Goal: Information Seeking & Learning: Learn about a topic

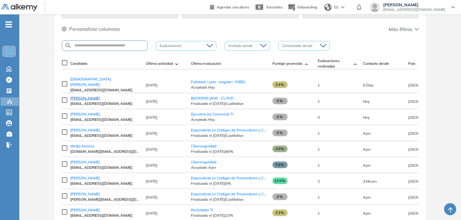
click at [90, 98] on span "[PERSON_NAME]" at bounding box center [85, 98] width 30 height 5
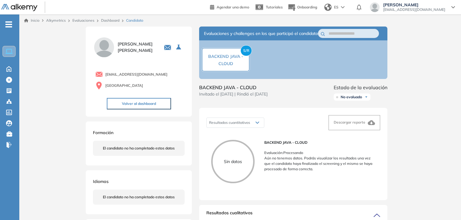
click at [6, 97] on ul "Home Home Crear Evaluación Crear Evaluación Evaluaciones Evaluaciones Candidato…" at bounding box center [9, 87] width 19 height 126
click at [14, 110] on div "Catálogo de tests Catálogo de tests" at bounding box center [10, 112] width 18 height 8
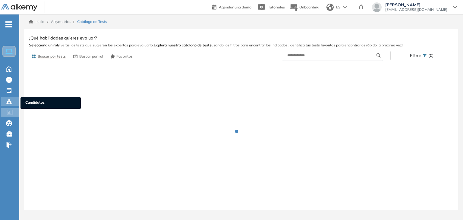
click at [11, 102] on icon at bounding box center [11, 102] width 2 height 1
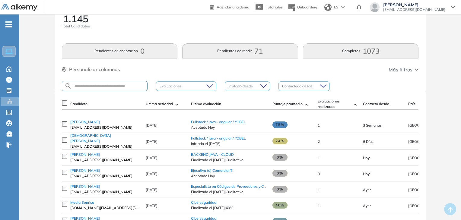
scroll to position [30, 0]
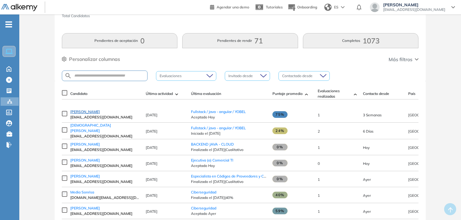
click at [100, 112] on span "[PERSON_NAME]" at bounding box center [85, 111] width 30 height 5
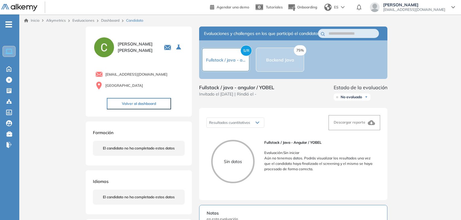
click at [285, 67] on div "75% Backend Java" at bounding box center [280, 60] width 48 height 24
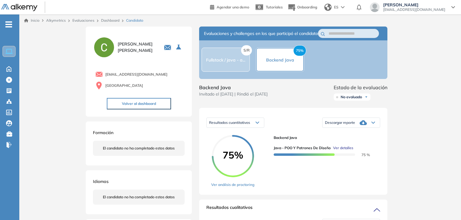
click at [227, 63] on div "S/R Fullstack / java - a..." at bounding box center [225, 59] width 39 height 7
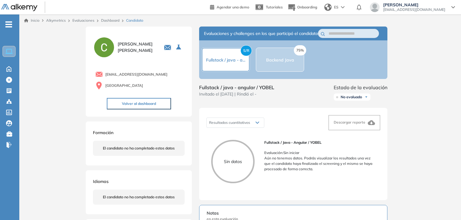
click at [280, 63] on div "75% Backend Java" at bounding box center [280, 59] width 28 height 7
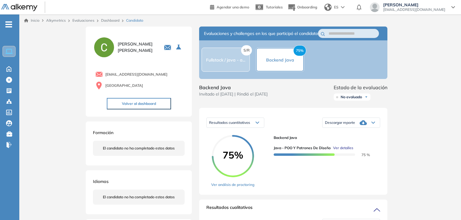
click at [341, 151] on span "Ver detalles" at bounding box center [343, 147] width 20 height 5
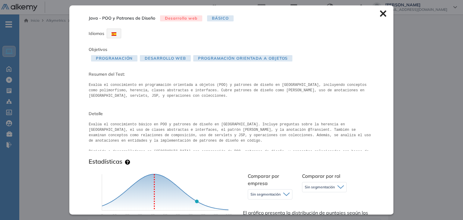
click at [380, 14] on icon at bounding box center [383, 13] width 7 height 7
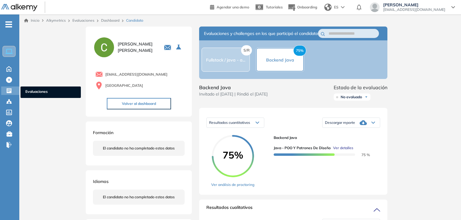
click at [7, 89] on icon at bounding box center [9, 90] width 5 height 5
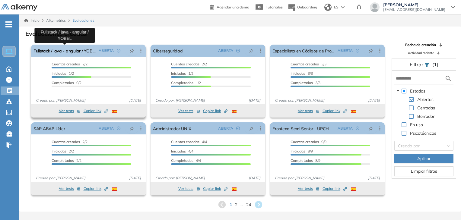
click at [61, 48] on link "Fullstack / java - angular / YOBEL" at bounding box center [64, 51] width 63 height 12
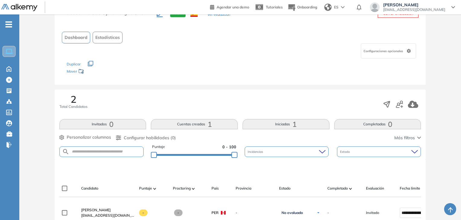
scroll to position [151, 0]
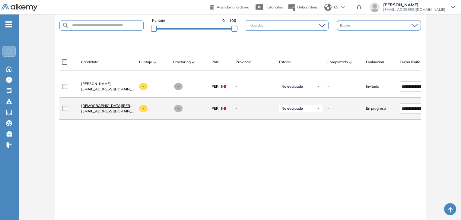
click at [100, 108] on span "[DEMOGRAPHIC_DATA][PERSON_NAME]" at bounding box center [116, 105] width 70 height 5
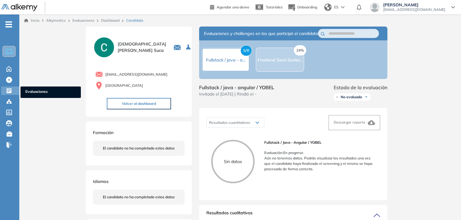
click at [7, 90] on icon at bounding box center [9, 90] width 5 height 5
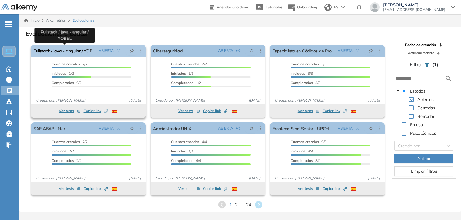
click at [64, 51] on link "Fullstack / java - angular / YOBEL" at bounding box center [64, 51] width 63 height 12
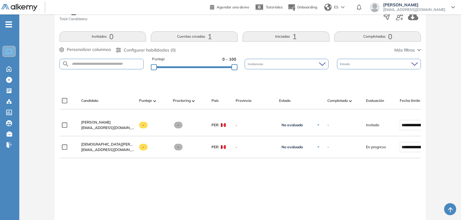
scroll to position [121, 0]
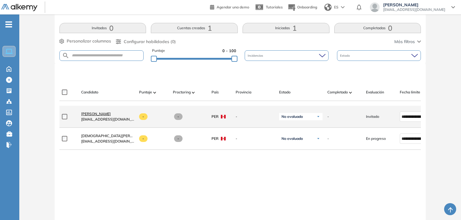
click at [106, 116] on span "[PERSON_NAME]" at bounding box center [96, 114] width 30 height 5
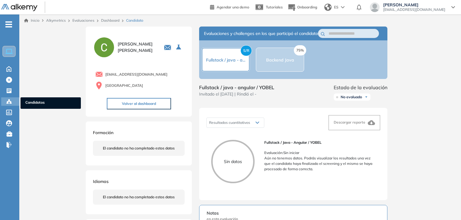
click at [10, 99] on icon at bounding box center [9, 102] width 6 height 6
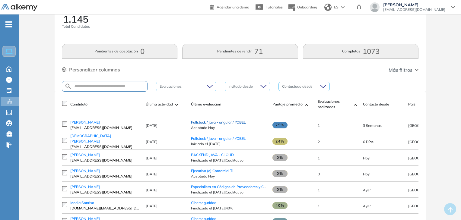
scroll to position [30, 0]
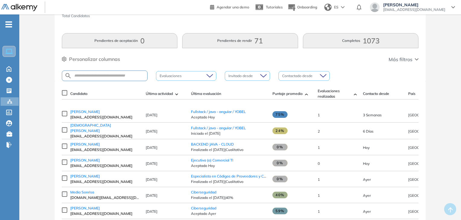
click at [374, 117] on span "3 Semanas" at bounding box center [372, 115] width 19 height 5
drag, startPoint x: 309, startPoint y: 106, endPoint x: 326, endPoint y: 105, distance: 16.6
click at [326, 105] on div at bounding box center [240, 102] width 357 height 7
click at [355, 93] on img at bounding box center [355, 94] width 3 height 2
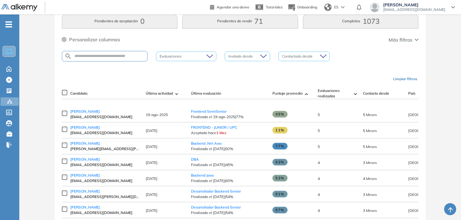
scroll to position [60, 0]
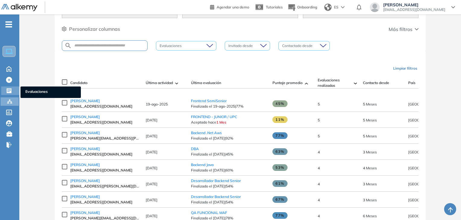
click at [9, 90] on icon at bounding box center [9, 91] width 6 height 6
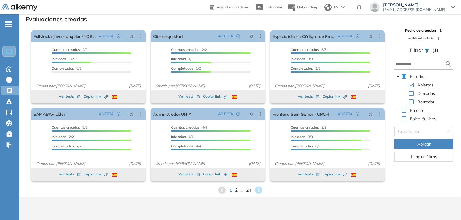
click at [234, 191] on span "2" at bounding box center [235, 190] width 3 height 7
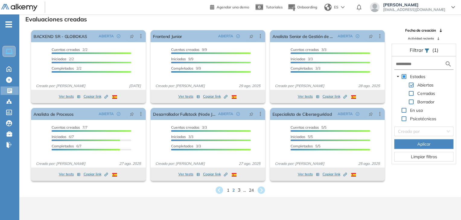
click at [238, 191] on span "3" at bounding box center [238, 190] width 3 height 7
click at [241, 190] on span "4" at bounding box center [242, 190] width 3 height 7
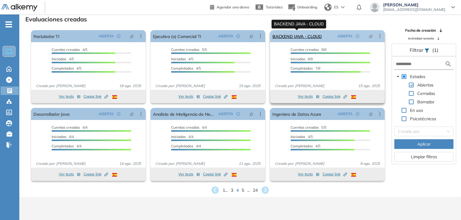
click at [298, 36] on link "BACKEND JAVA - CLOUD" at bounding box center [296, 36] width 49 height 12
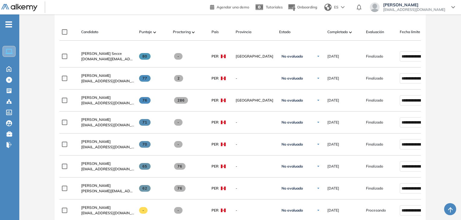
scroll to position [241, 0]
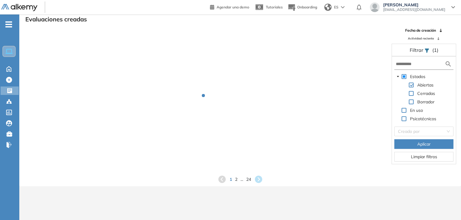
scroll to position [14, 0]
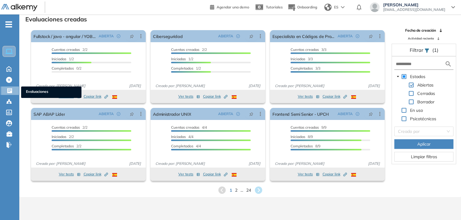
click at [5, 93] on div "Evaluaciones Evaluaciones" at bounding box center [11, 91] width 18 height 8
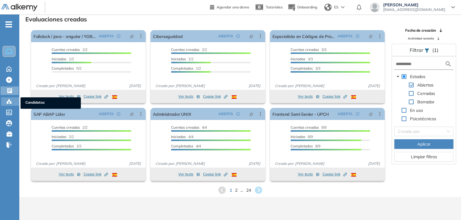
click at [8, 99] on icon at bounding box center [9, 102] width 6 height 6
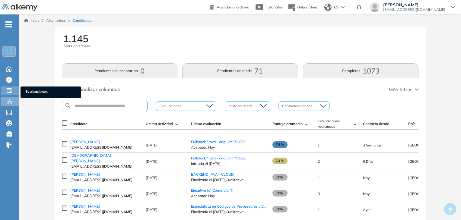
click at [7, 91] on icon at bounding box center [9, 90] width 5 height 5
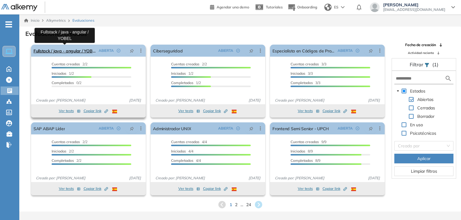
click at [83, 54] on link "Fullstack / java - angular / YOBEL" at bounding box center [64, 51] width 63 height 12
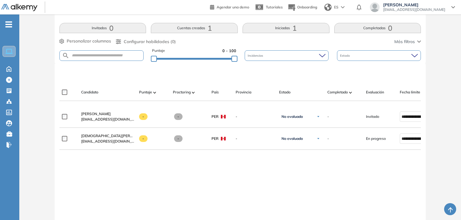
scroll to position [151, 0]
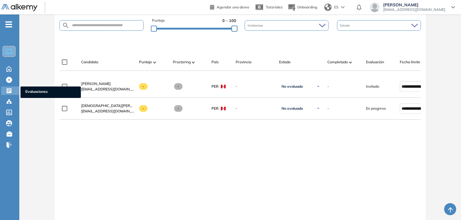
click at [5, 91] on div "Evaluaciones Evaluaciones" at bounding box center [10, 91] width 18 height 8
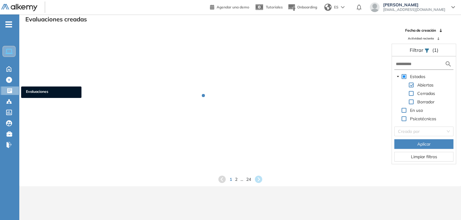
scroll to position [14, 0]
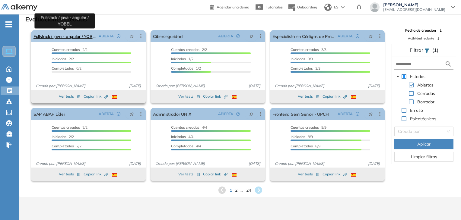
click at [65, 36] on link "Fullstack / java - angular / YOBEL" at bounding box center [64, 36] width 63 height 12
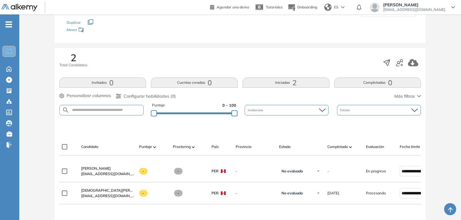
scroll to position [126, 0]
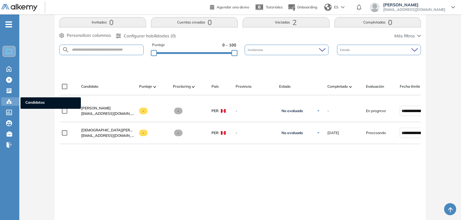
click at [10, 98] on div at bounding box center [9, 100] width 7 height 7
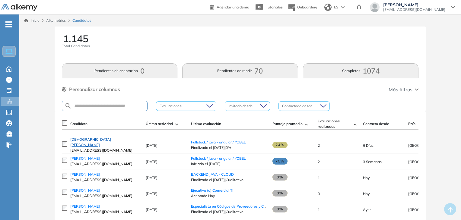
click at [96, 145] on span "[DEMOGRAPHIC_DATA][PERSON_NAME]" at bounding box center [90, 142] width 41 height 10
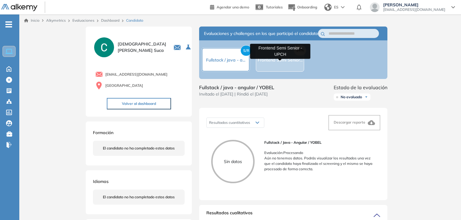
click at [274, 63] on span "Frontend Semi Senior..." at bounding box center [279, 59] width 45 height 5
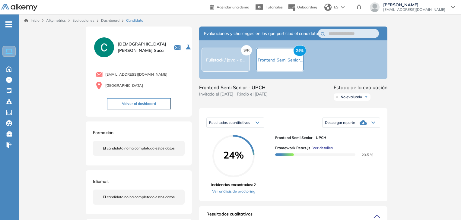
click at [221, 57] on div "S/R Fullstack / java - a..." at bounding box center [225, 60] width 48 height 24
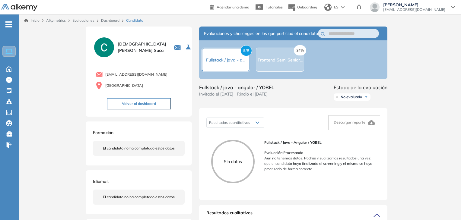
click at [234, 63] on span "Fullstack / java - a..." at bounding box center [225, 59] width 39 height 5
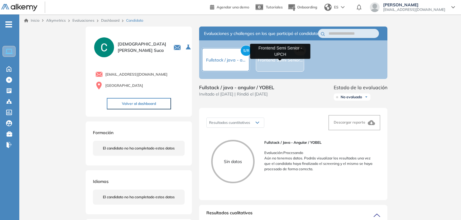
click at [269, 61] on span "Frontend Semi Senior..." at bounding box center [279, 59] width 45 height 5
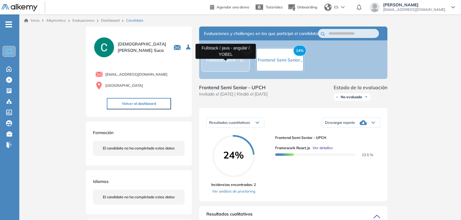
click at [226, 63] on span "Fullstack / java - a..." at bounding box center [225, 59] width 39 height 5
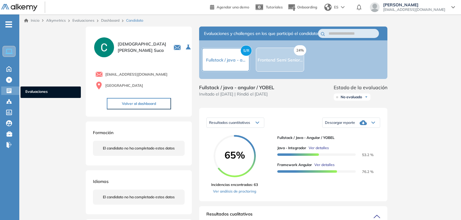
click at [6, 90] on icon at bounding box center [9, 91] width 6 height 6
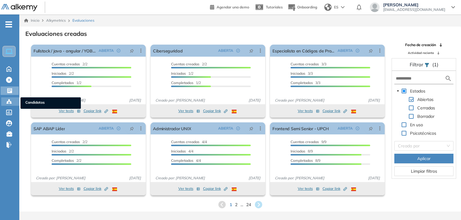
click at [11, 103] on icon at bounding box center [11, 102] width 2 height 1
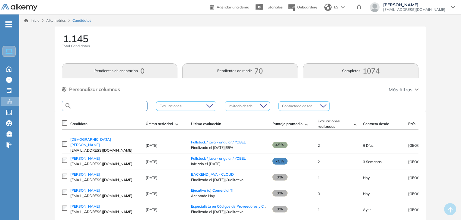
click at [120, 106] on input "text" at bounding box center [109, 106] width 75 height 5
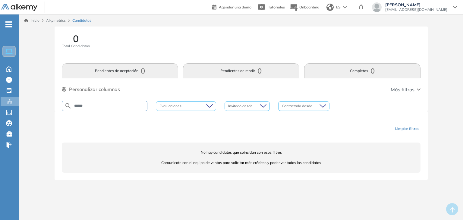
type input "*****"
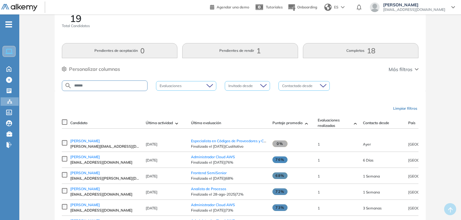
scroll to position [30, 0]
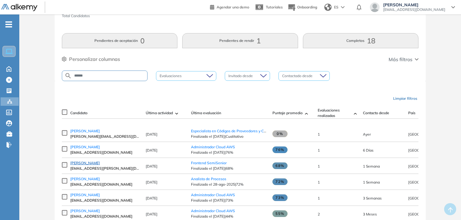
click at [84, 164] on span "[PERSON_NAME]" at bounding box center [85, 163] width 30 height 5
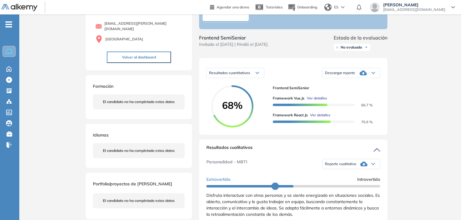
scroll to position [60, 0]
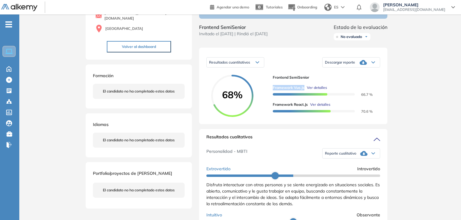
drag, startPoint x: 272, startPoint y: 93, endPoint x: 303, endPoint y: 92, distance: 30.4
click at [303, 90] on span "Framework Vue.js" at bounding box center [288, 87] width 32 height 5
click at [321, 90] on span "Ver detalles" at bounding box center [317, 87] width 20 height 5
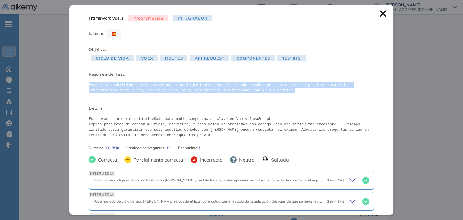
drag, startPoint x: 88, startPoint y: 85, endPoint x: 251, endPoint y: 91, distance: 163.5
click at [251, 91] on div "Framework Vue.js Programación Integrador Idiomas Objetivos Ciclo de Vida Vuex R…" at bounding box center [231, 109] width 324 height 209
copy pre "Evalúa las habilidades de desarrolladores en la biblioteca Vue utilizando JavaS…"
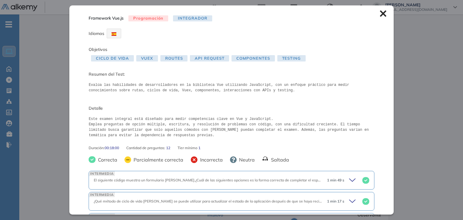
click at [380, 11] on icon at bounding box center [383, 14] width 6 height 6
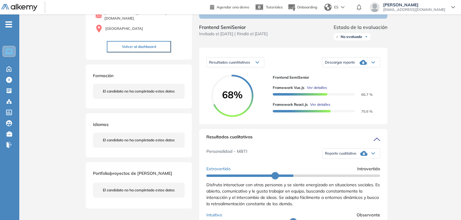
click at [326, 107] on span "Ver detalles" at bounding box center [320, 104] width 20 height 5
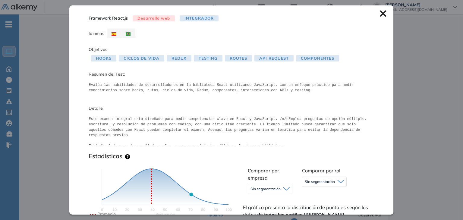
click at [380, 15] on icon at bounding box center [383, 14] width 6 height 6
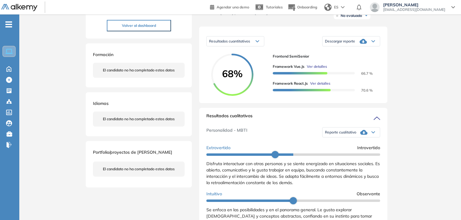
scroll to position [90, 0]
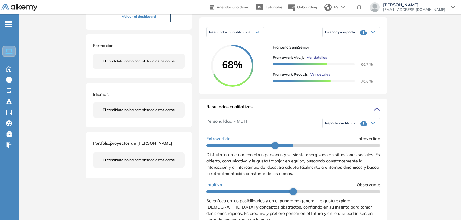
click at [322, 77] on span "Ver detalles" at bounding box center [320, 74] width 20 height 5
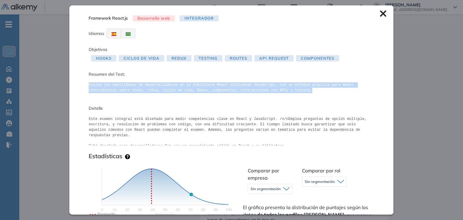
drag, startPoint x: 88, startPoint y: 84, endPoint x: 300, endPoint y: 92, distance: 212.0
click at [304, 91] on div "Framework React.js Desarrollo web Integrador Idiomas Objetivos Hooks Ciclos de …" at bounding box center [231, 109] width 324 height 209
copy pre "Evalúa las habilidades de desarrolladores en la biblioteca React utilizando Jav…"
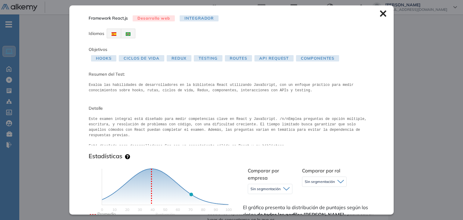
click at [380, 16] on icon at bounding box center [383, 13] width 7 height 7
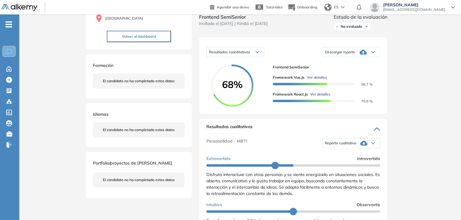
scroll to position [60, 0]
